Goal: Find specific page/section: Find specific page/section

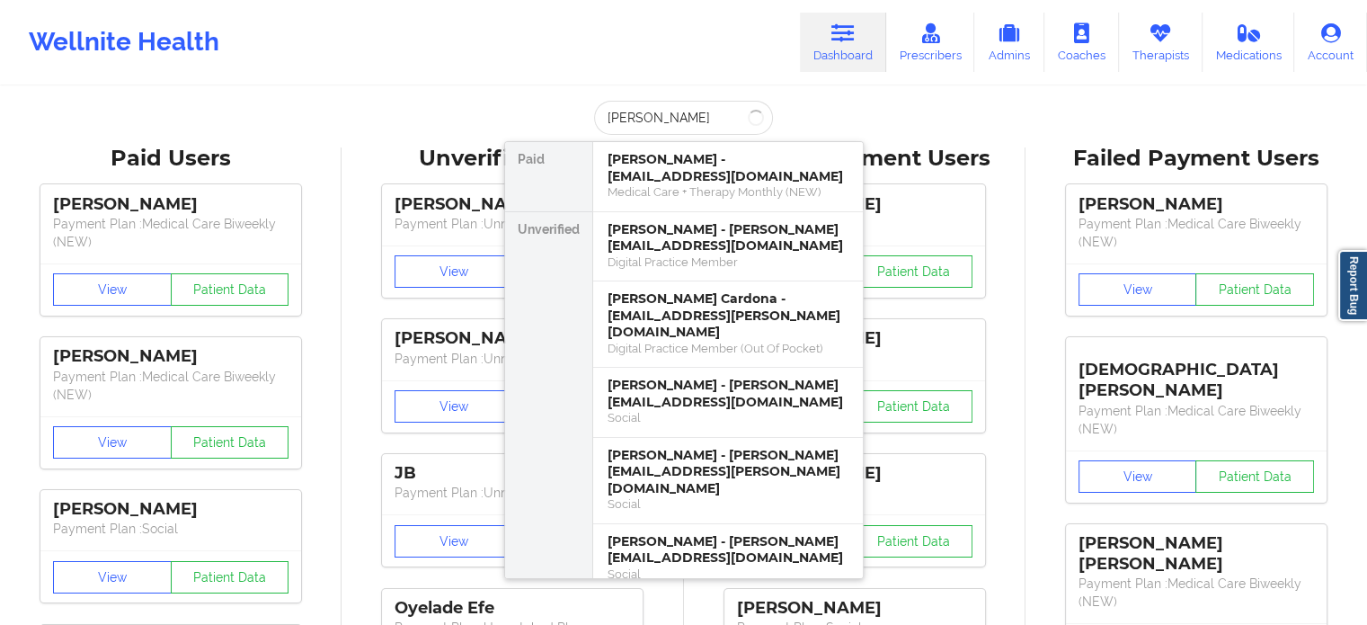
type input "joelm"
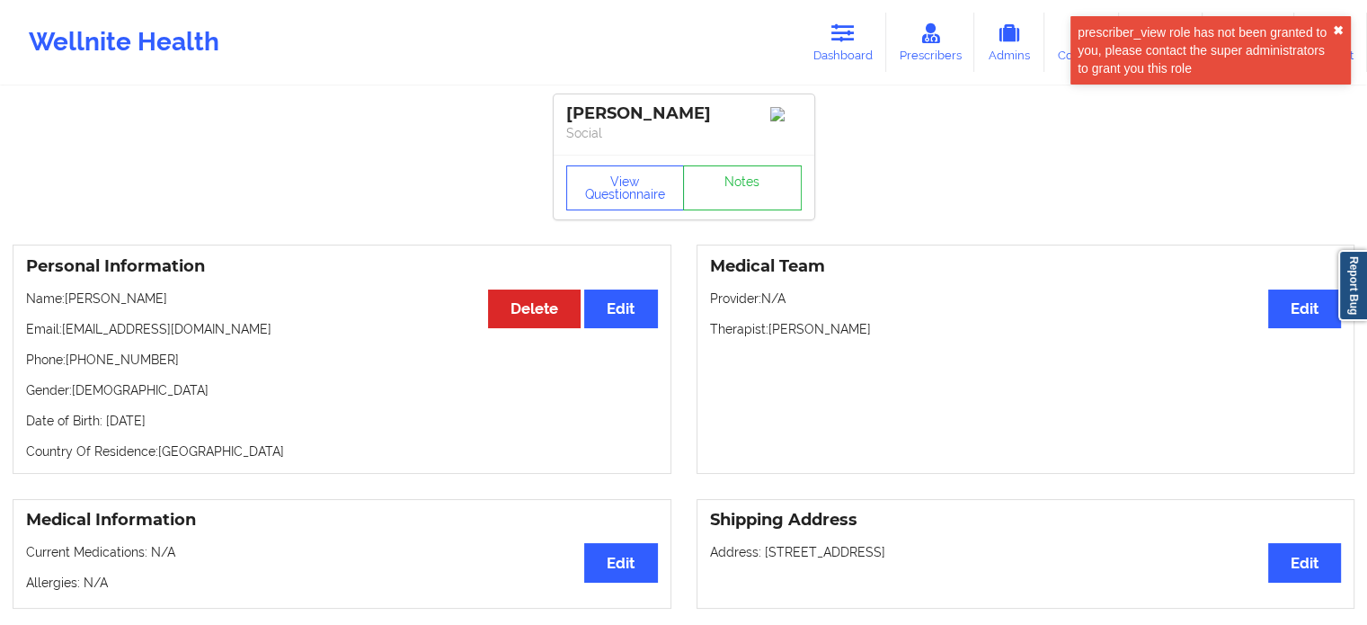
click at [1334, 31] on button "✖︎" at bounding box center [1338, 30] width 11 height 14
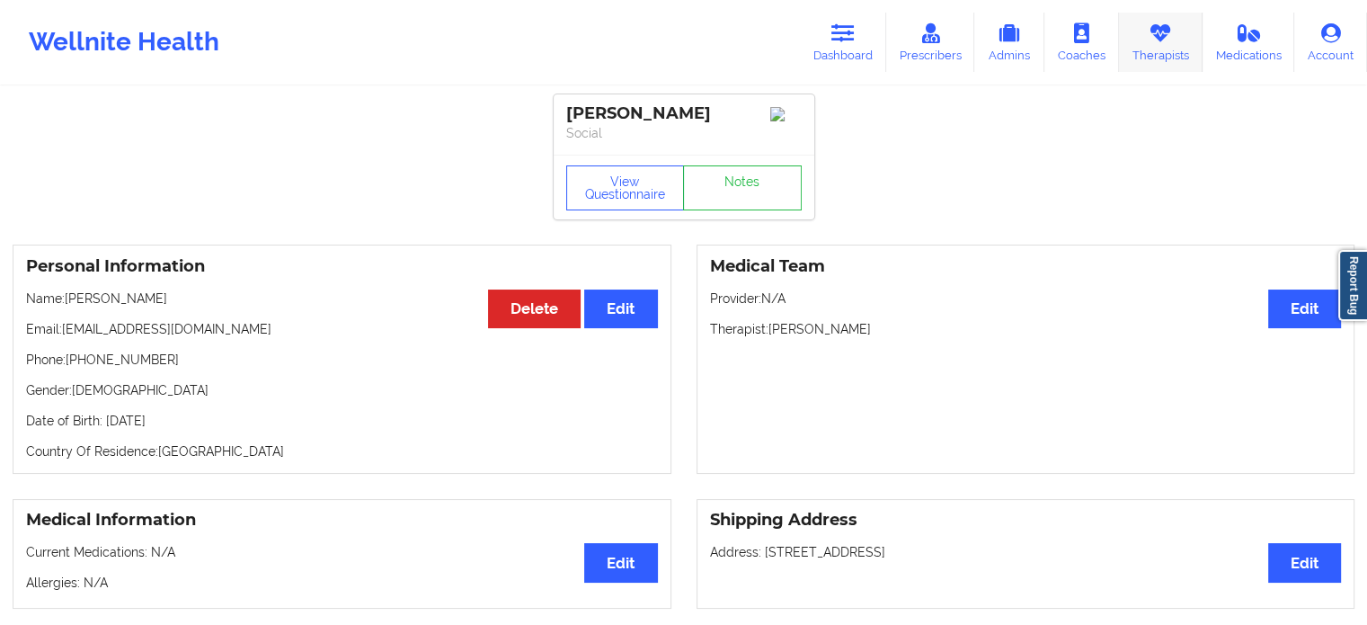
click at [1184, 41] on link "Therapists" at bounding box center [1161, 42] width 84 height 59
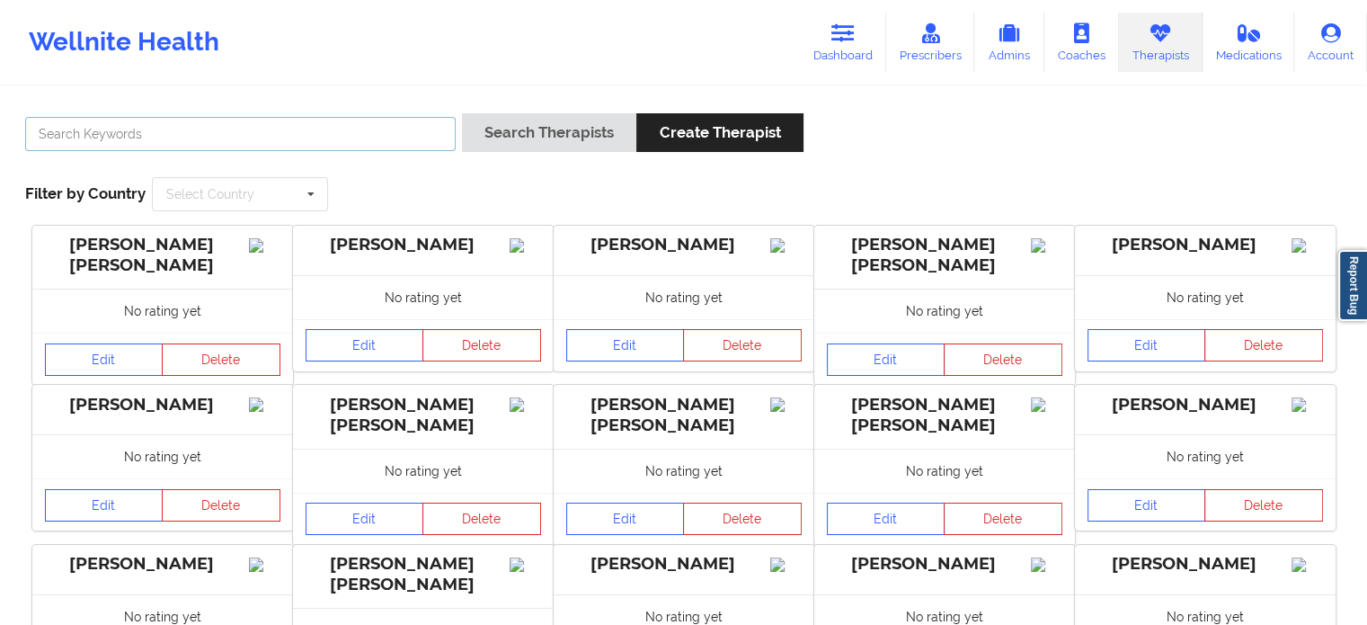
click at [336, 142] on input "text" at bounding box center [240, 134] width 430 height 34
type input "dashima"
click at [462, 113] on button "Search Therapists" at bounding box center [549, 132] width 174 height 39
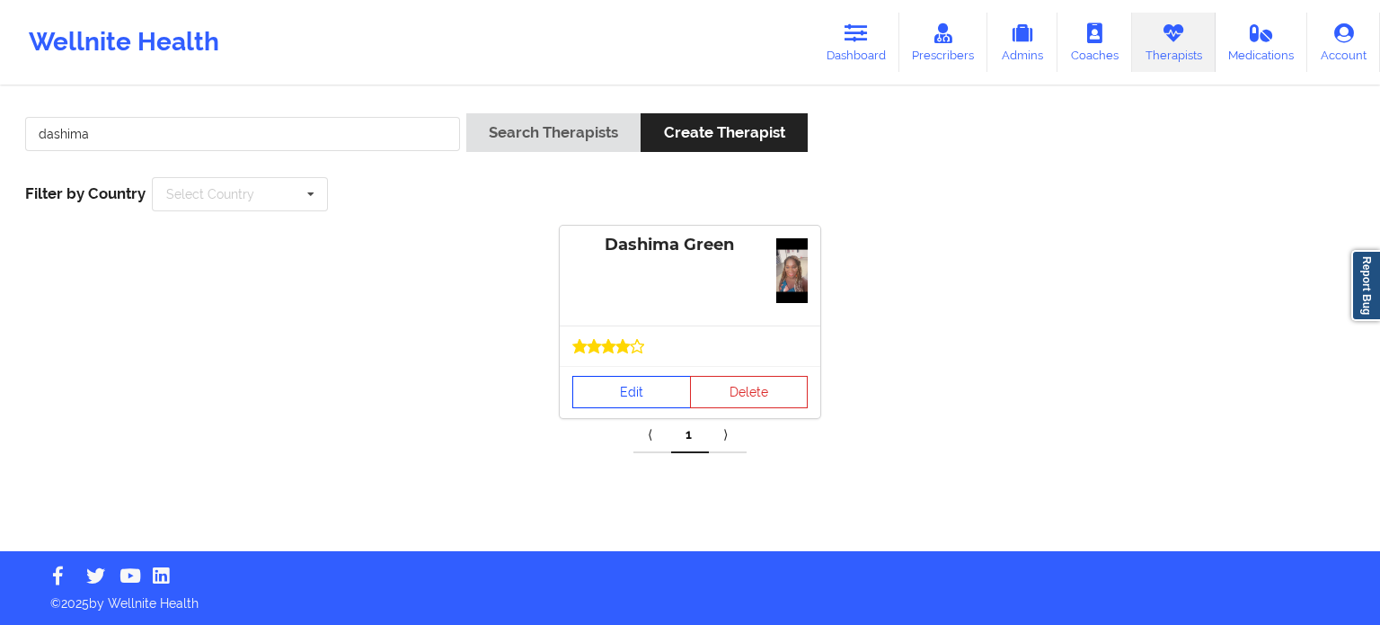
click at [627, 387] on link "Edit" at bounding box center [631, 392] width 119 height 32
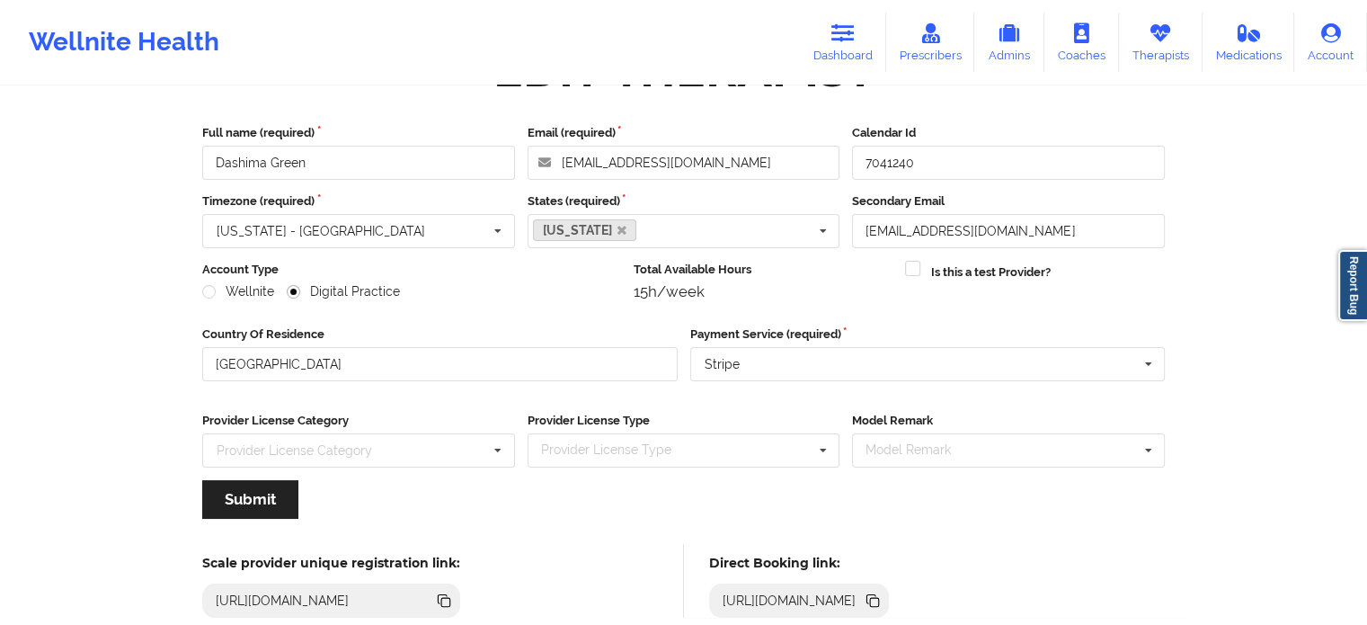
scroll to position [180, 0]
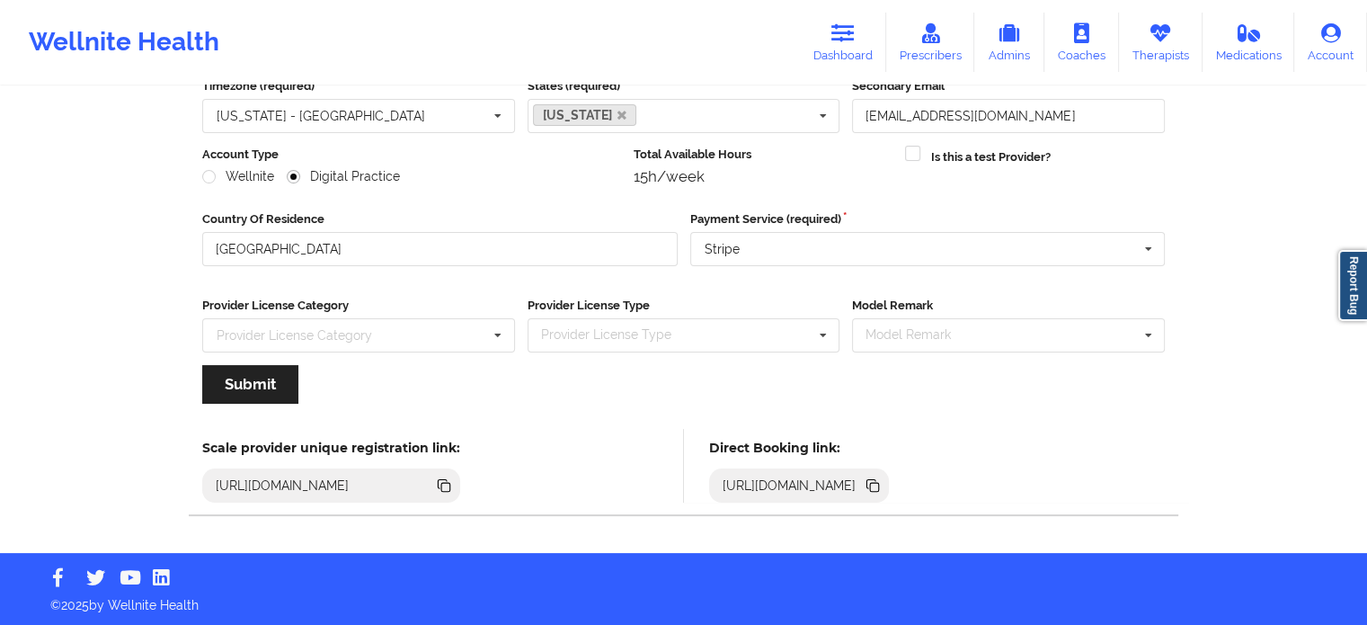
click at [879, 489] on icon at bounding box center [874, 487] width 9 height 9
click at [1163, 35] on icon at bounding box center [1159, 33] width 23 height 20
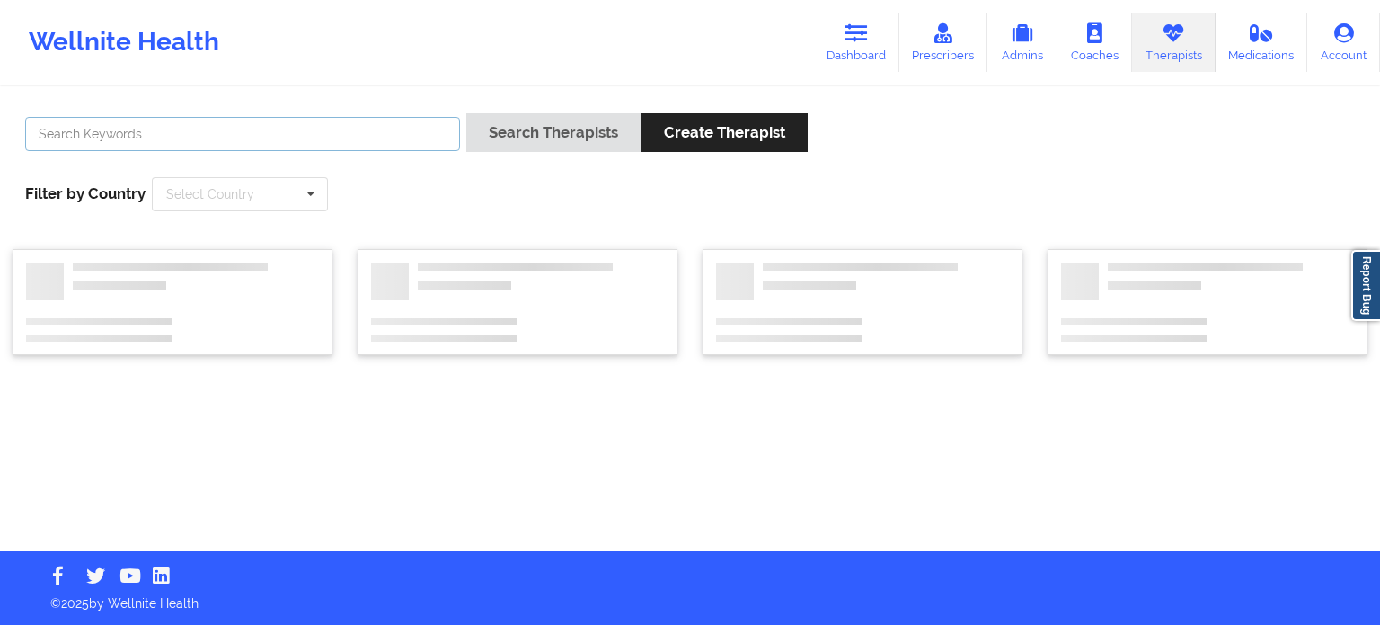
click at [341, 133] on input "text" at bounding box center [242, 134] width 435 height 34
paste input "[PERSON_NAME]"
type input "[PERSON_NAME]"
click at [466, 113] on button "Search Therapists" at bounding box center [553, 132] width 174 height 39
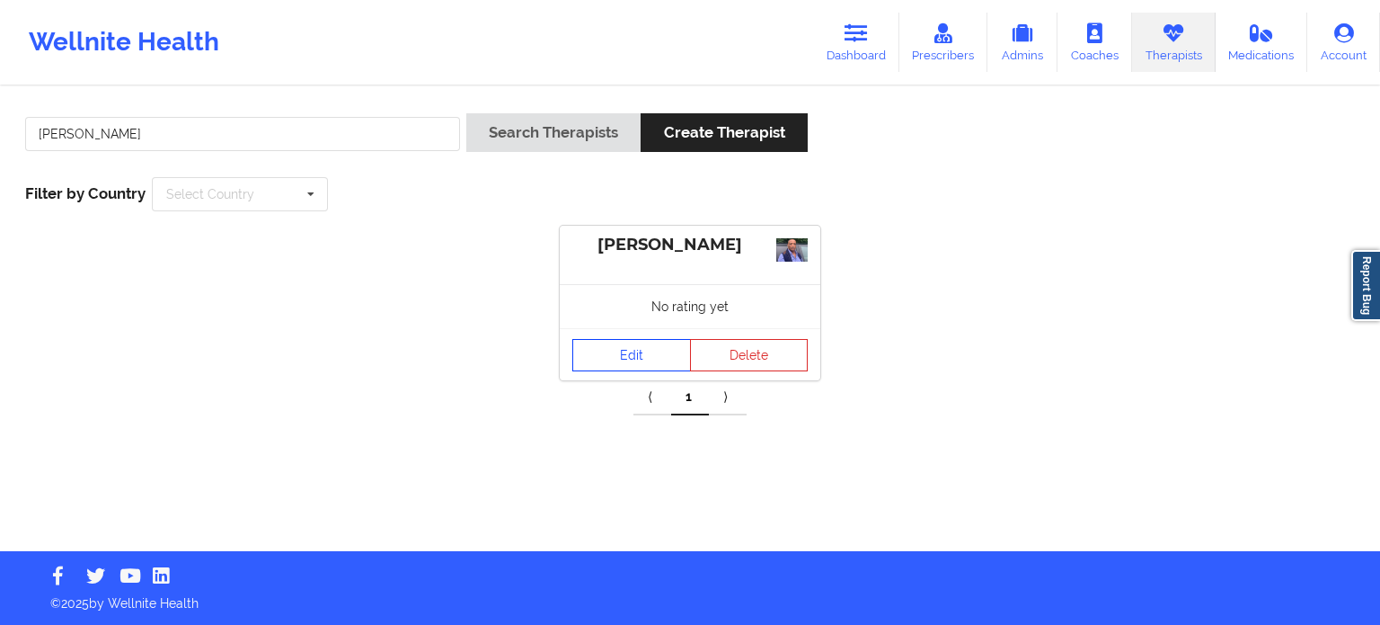
click at [610, 362] on link "Edit" at bounding box center [631, 355] width 119 height 32
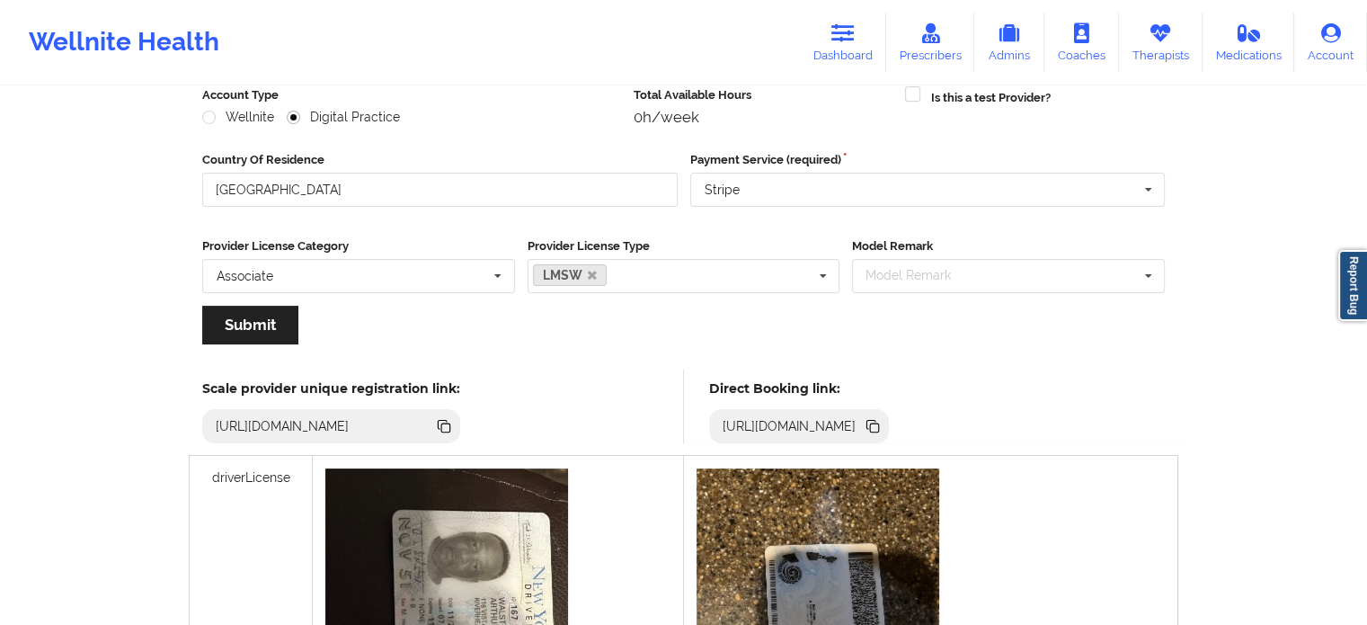
scroll to position [449, 0]
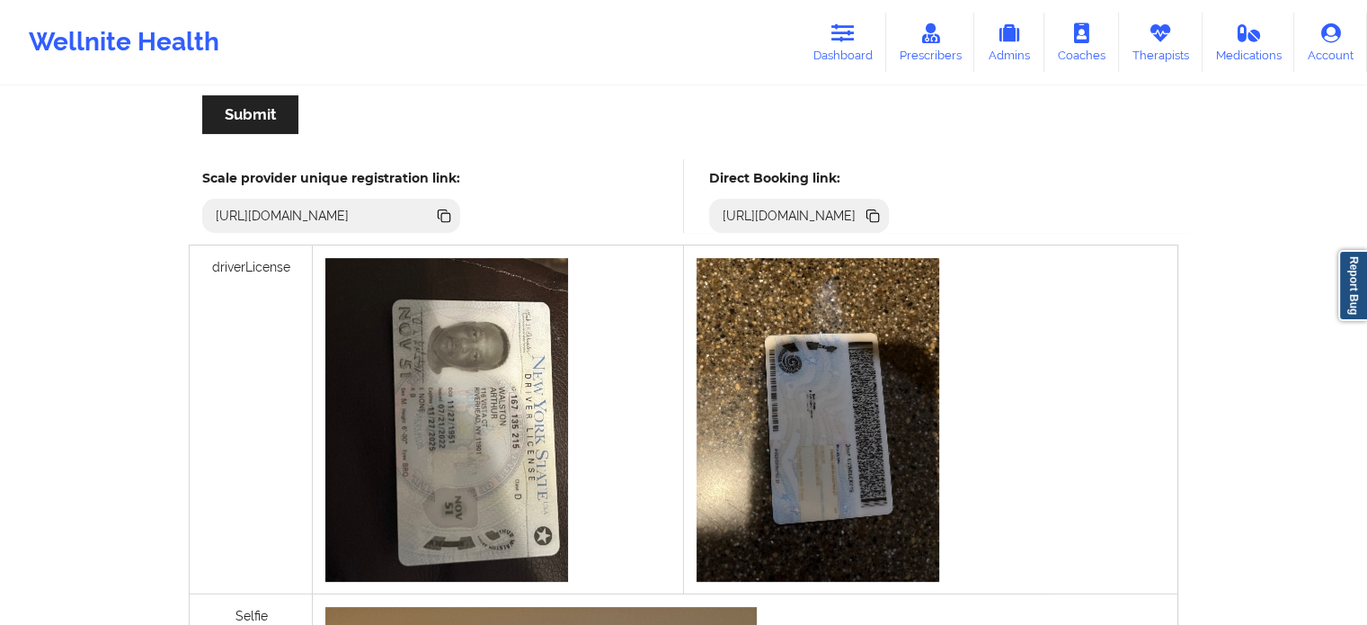
click at [879, 217] on icon at bounding box center [874, 217] width 9 height 9
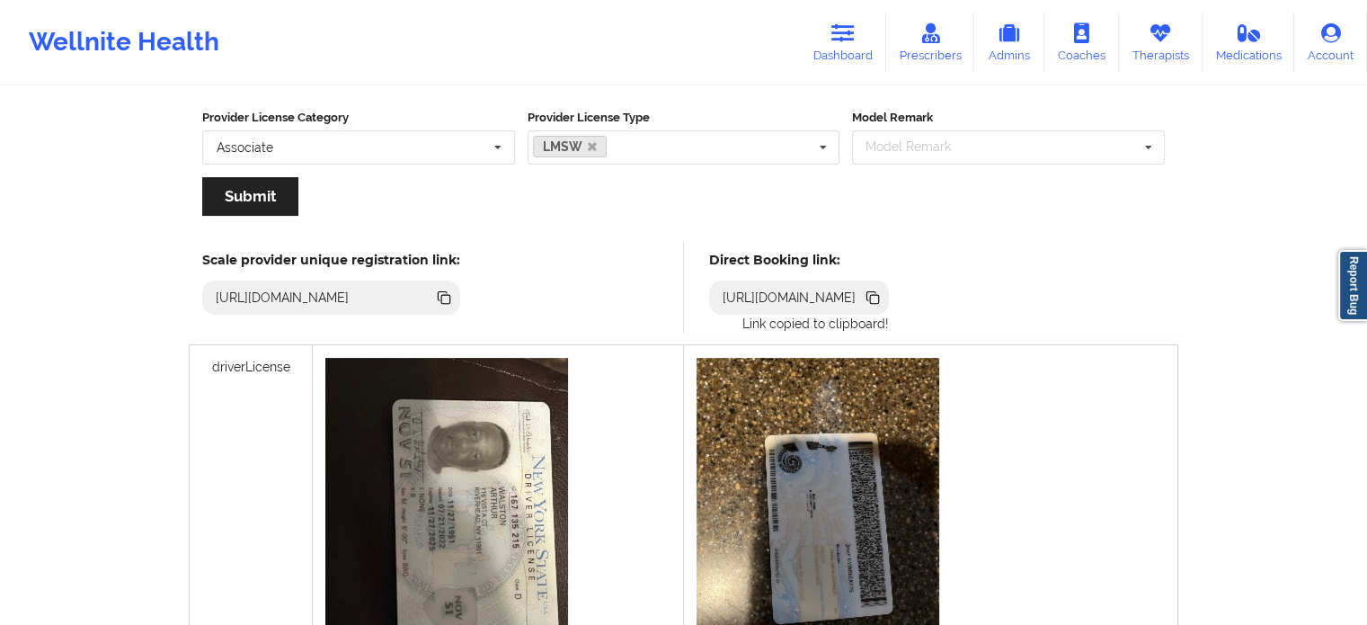
scroll to position [180, 0]
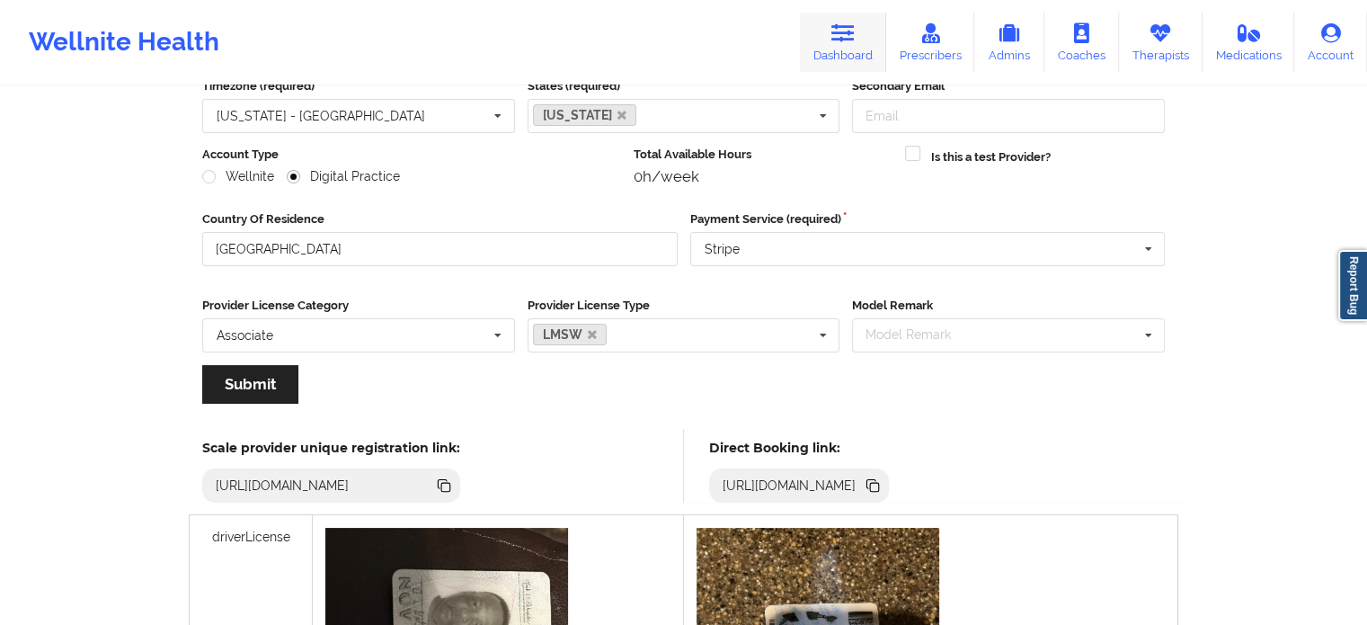
drag, startPoint x: 837, startPoint y: 20, endPoint x: 830, endPoint y: 28, distance: 10.8
click at [837, 20] on link "Dashboard" at bounding box center [843, 42] width 86 height 59
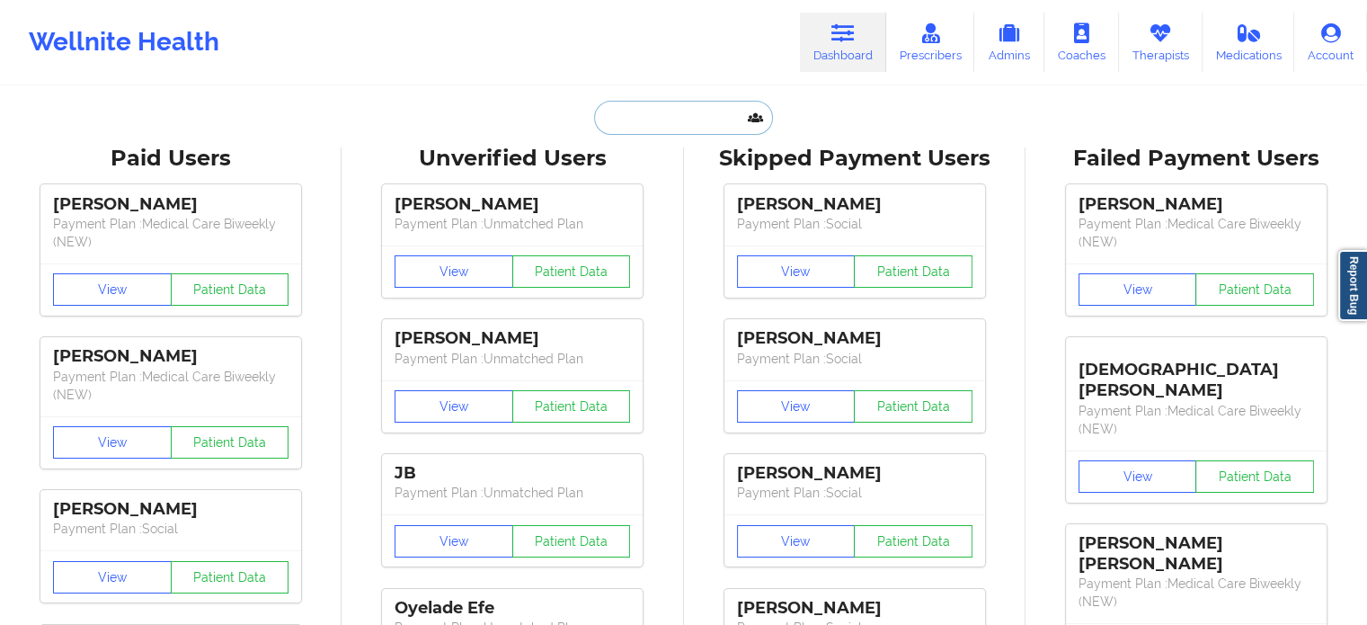
click at [629, 122] on input "text" at bounding box center [683, 118] width 178 height 34
paste input "[PERSON_NAME]"
type input "[PERSON_NAME]"
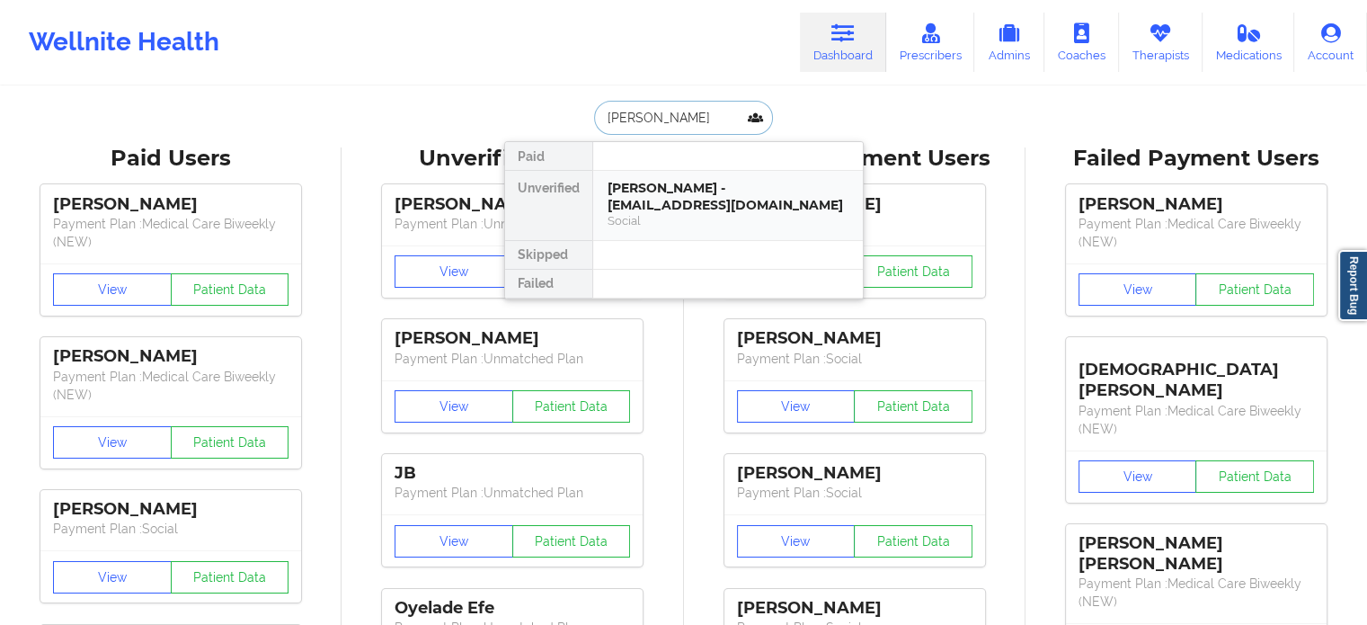
click at [667, 213] on div "Social" at bounding box center [727, 220] width 241 height 15
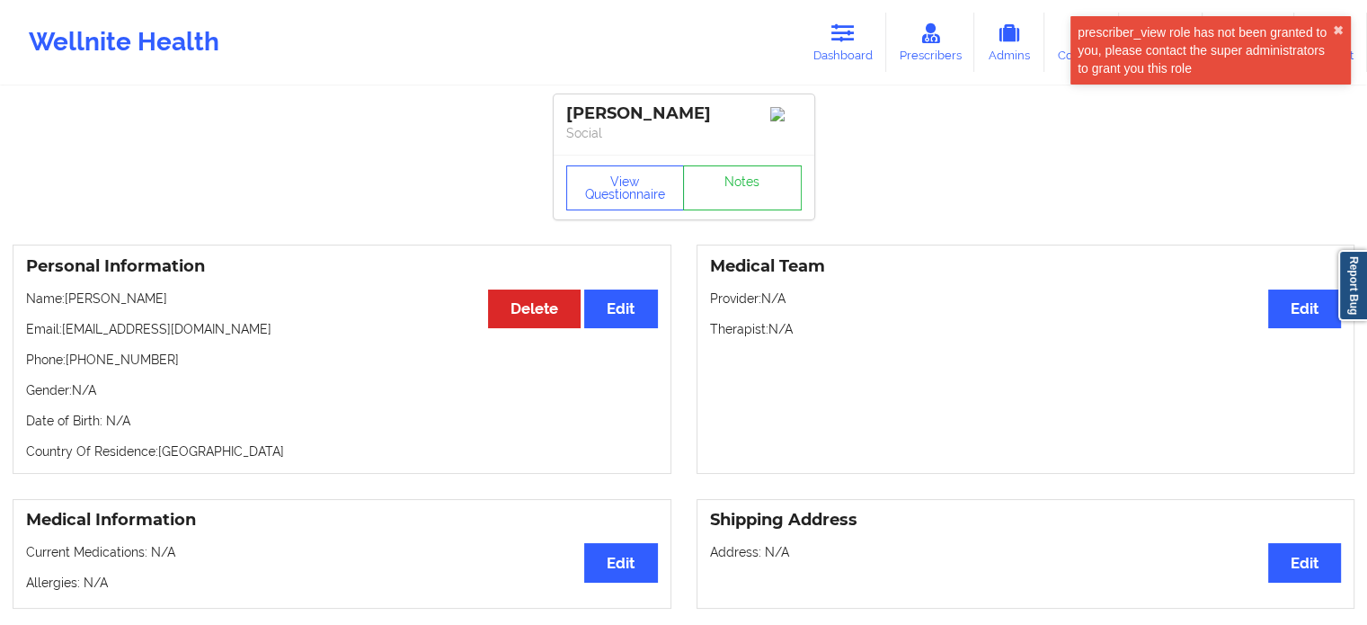
drag, startPoint x: 838, startPoint y: 38, endPoint x: 877, endPoint y: 7, distance: 49.3
click at [838, 38] on icon at bounding box center [842, 33] width 23 height 20
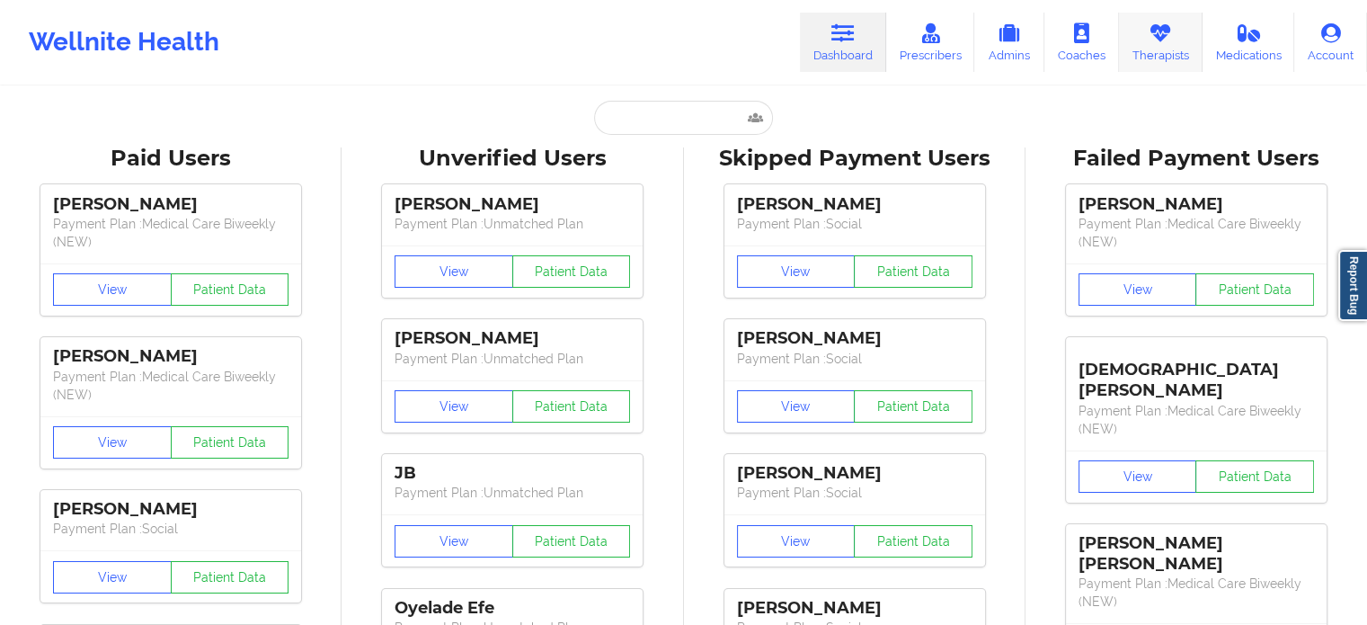
click at [1175, 49] on link "Therapists" at bounding box center [1161, 42] width 84 height 59
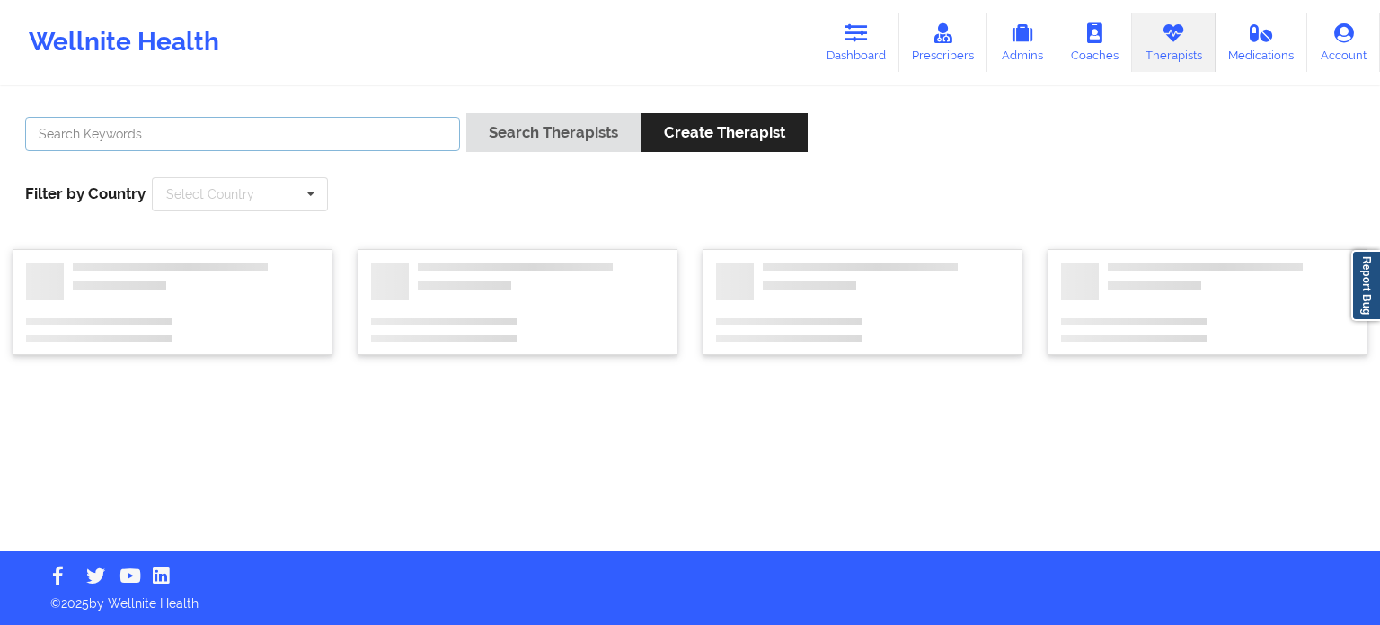
click at [354, 137] on input "text" at bounding box center [242, 134] width 435 height 34
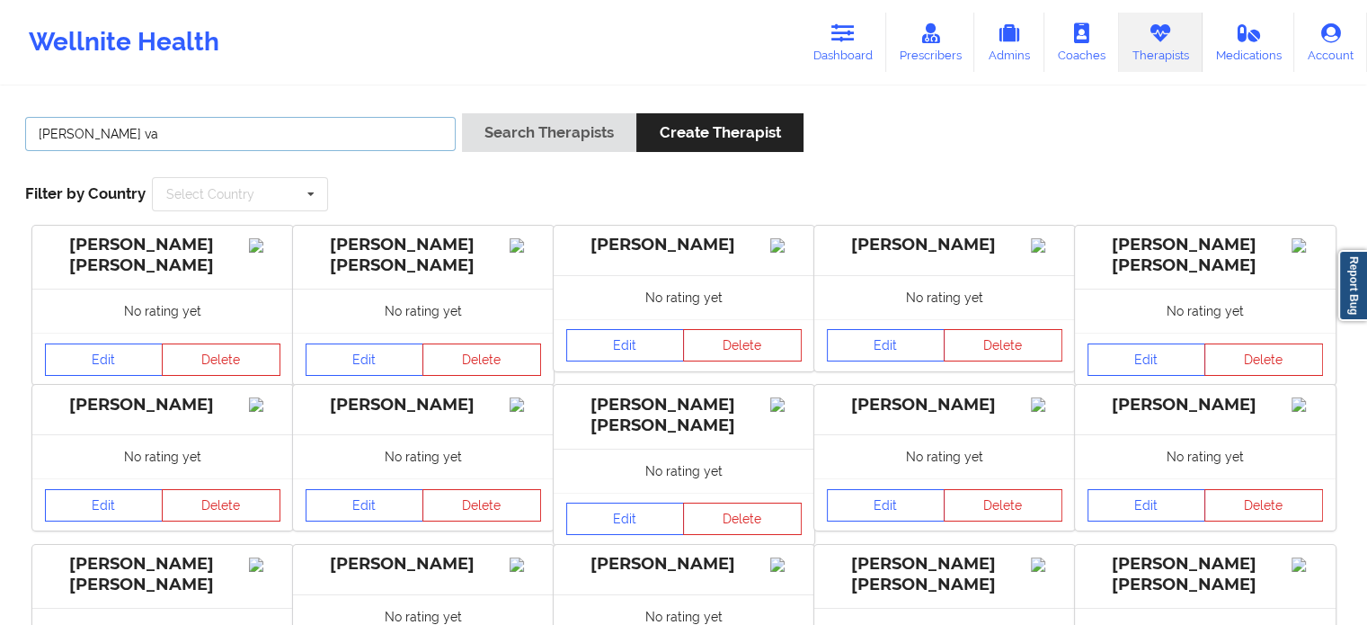
type input "[PERSON_NAME] va"
click at [462, 113] on button "Search Therapists" at bounding box center [549, 132] width 174 height 39
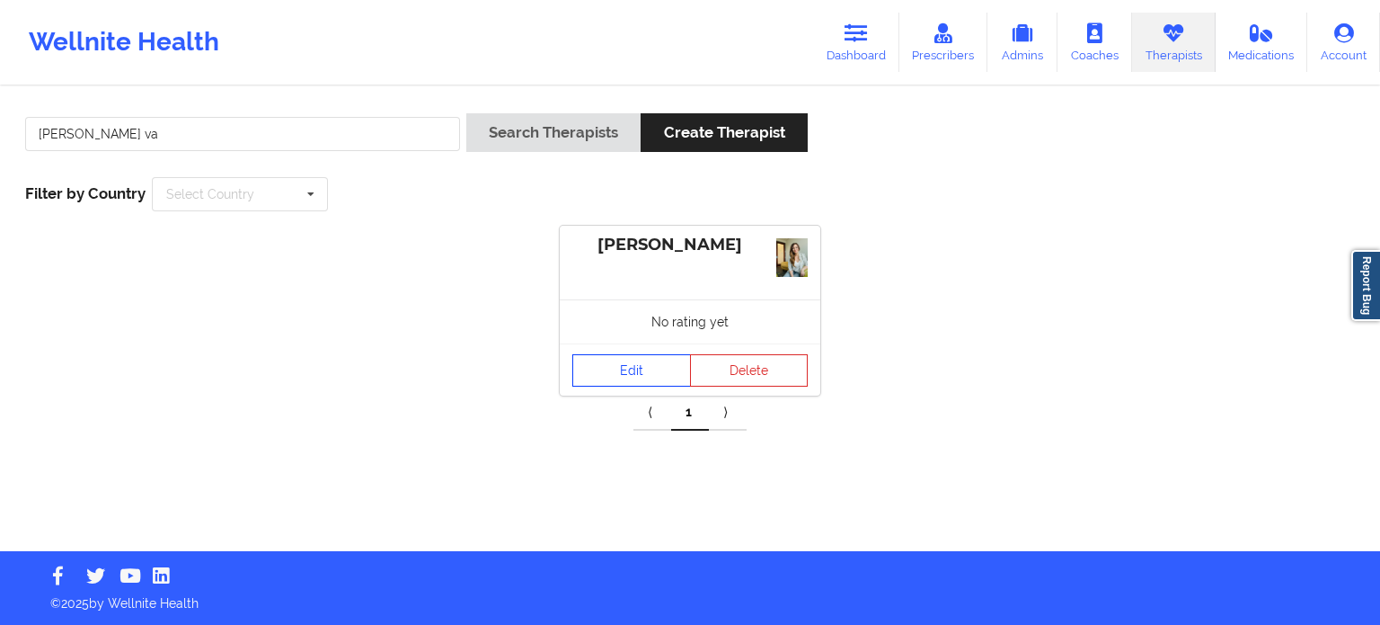
click at [638, 370] on link "Edit" at bounding box center [631, 370] width 119 height 32
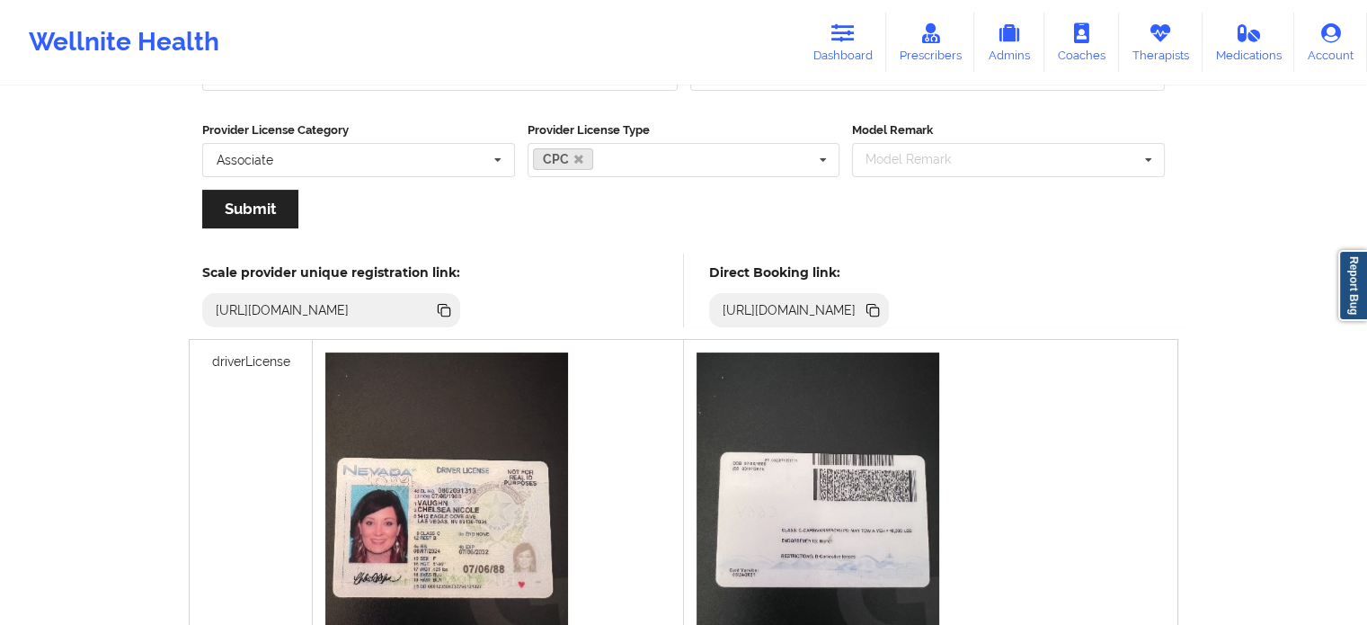
scroll to position [359, 0]
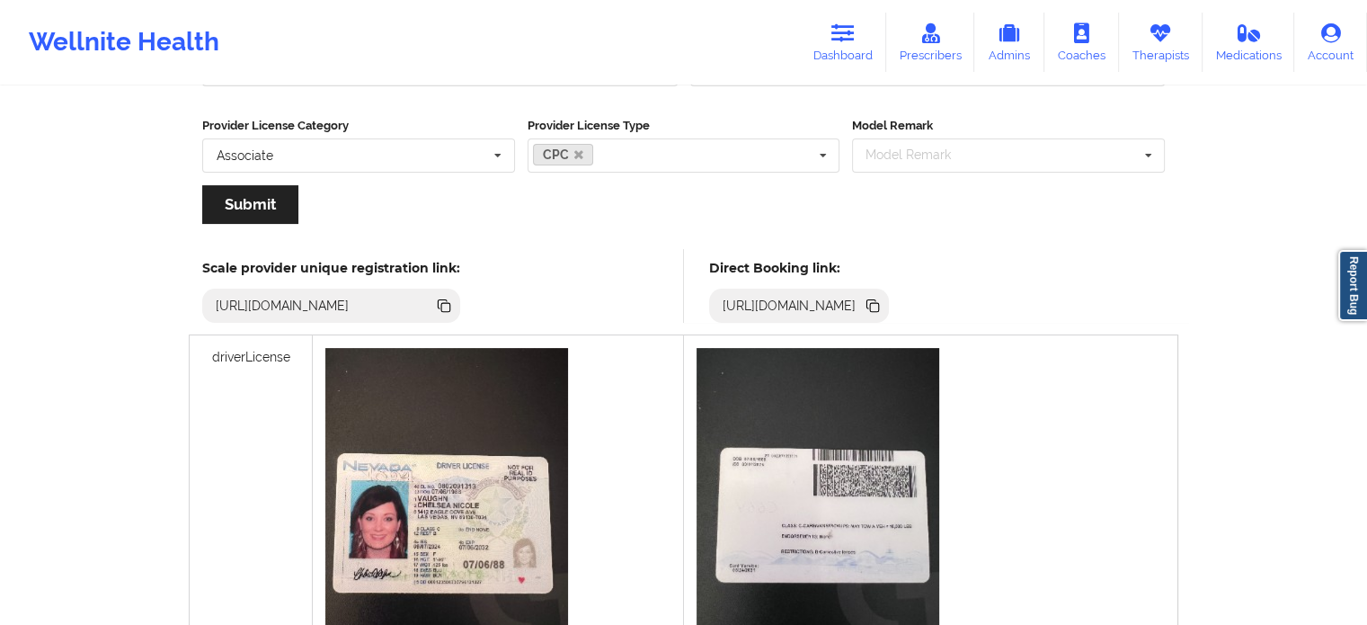
click at [879, 309] on icon at bounding box center [874, 307] width 9 height 9
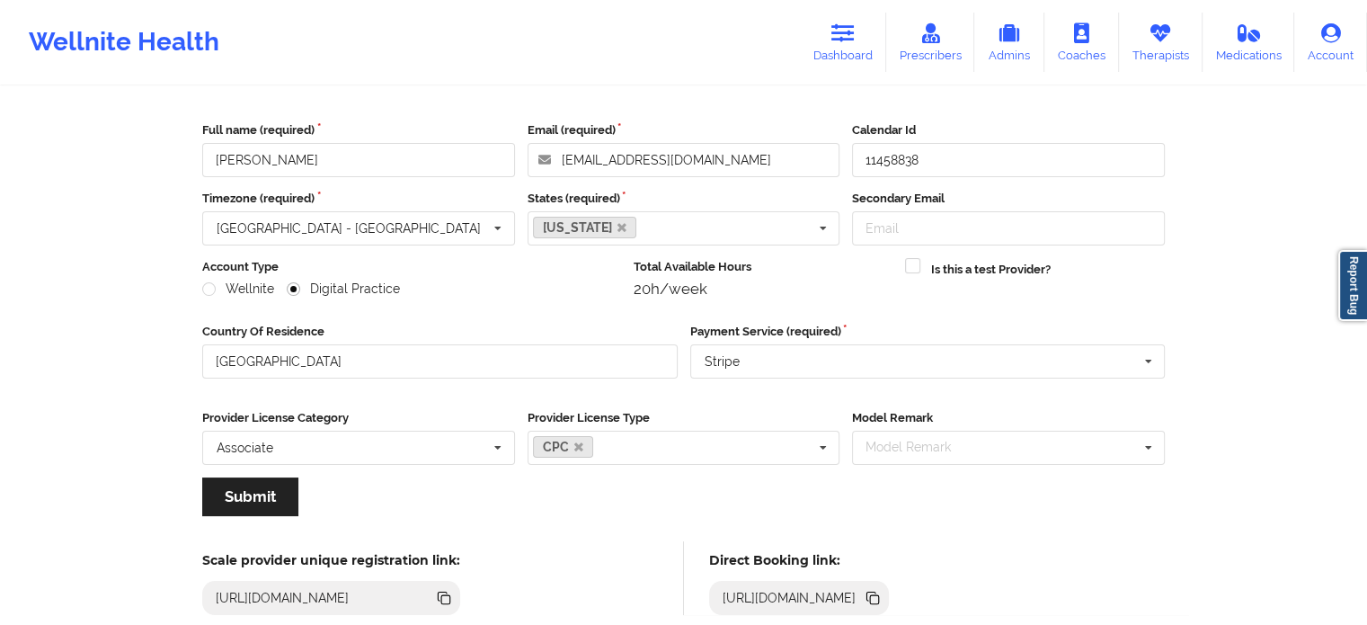
scroll to position [0, 0]
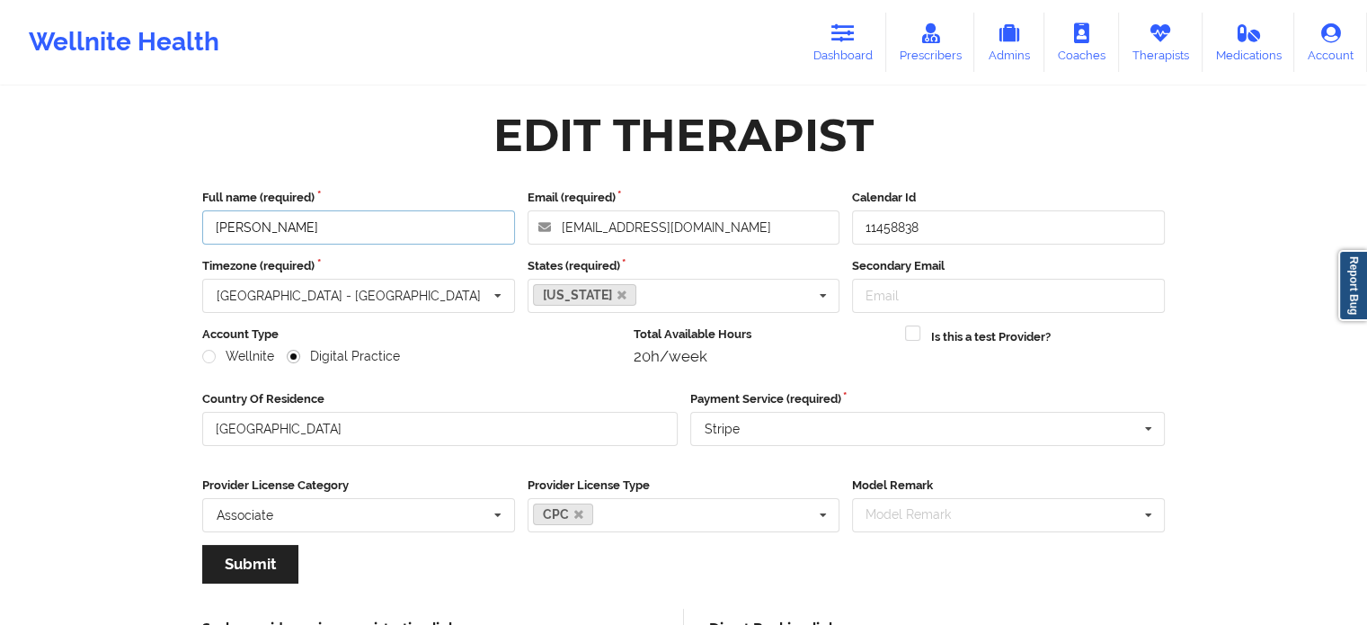
drag, startPoint x: 318, startPoint y: 239, endPoint x: 158, endPoint y: 236, distance: 160.0
